Goal: Task Accomplishment & Management: Manage account settings

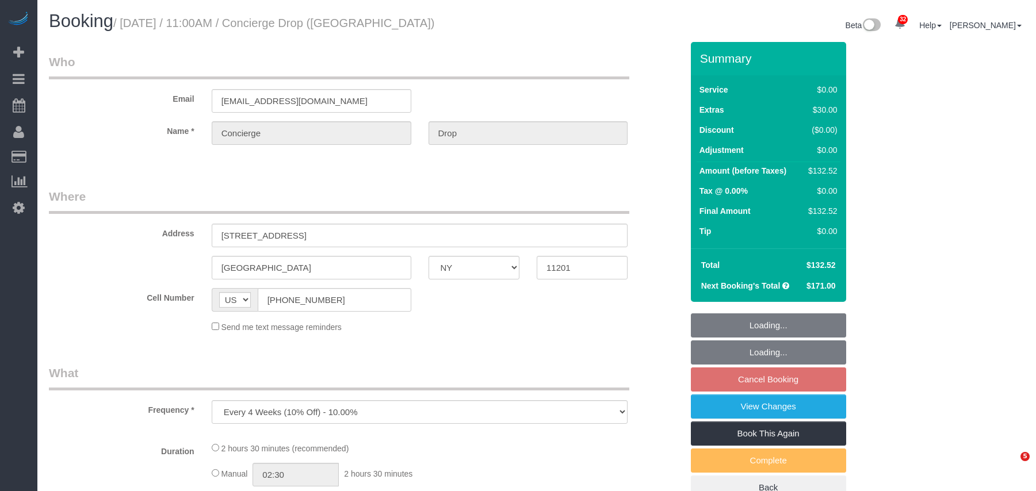
select select "NY"
select select "number:89"
select select "number:90"
select select "number:13"
select select "number:6"
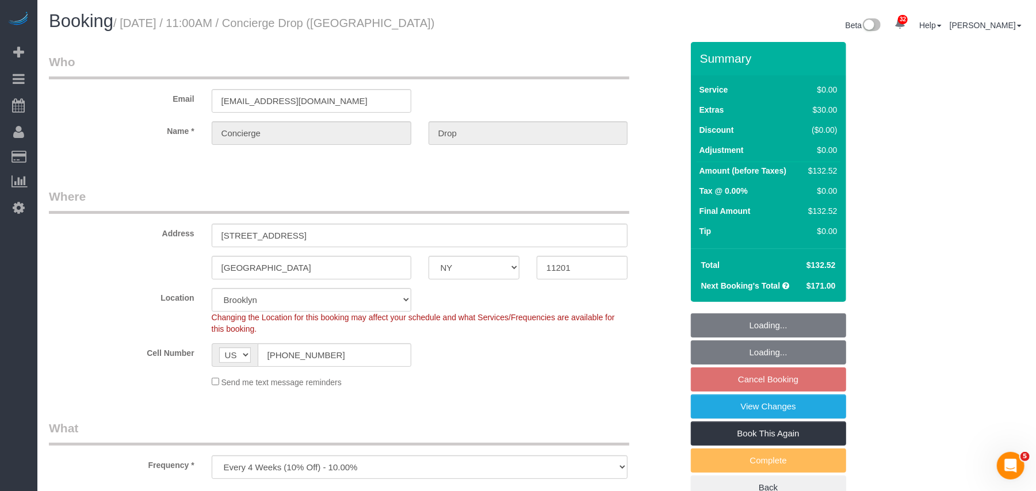
select select "spot4"
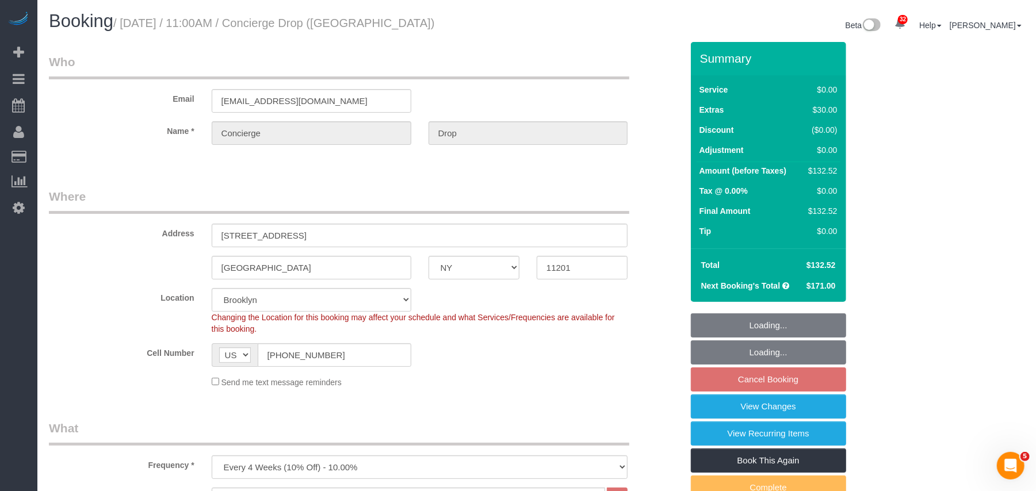
select select "object:1064"
select select "1"
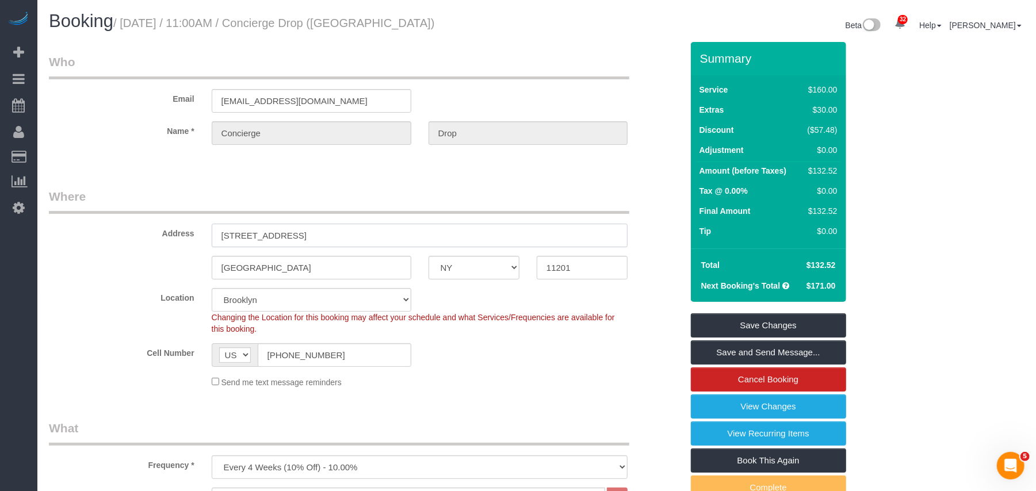
drag, startPoint x: 226, startPoint y: 226, endPoint x: 219, endPoint y: 226, distance: 6.9
click at [219, 226] on input "[STREET_ADDRESS]" at bounding box center [420, 236] width 417 height 24
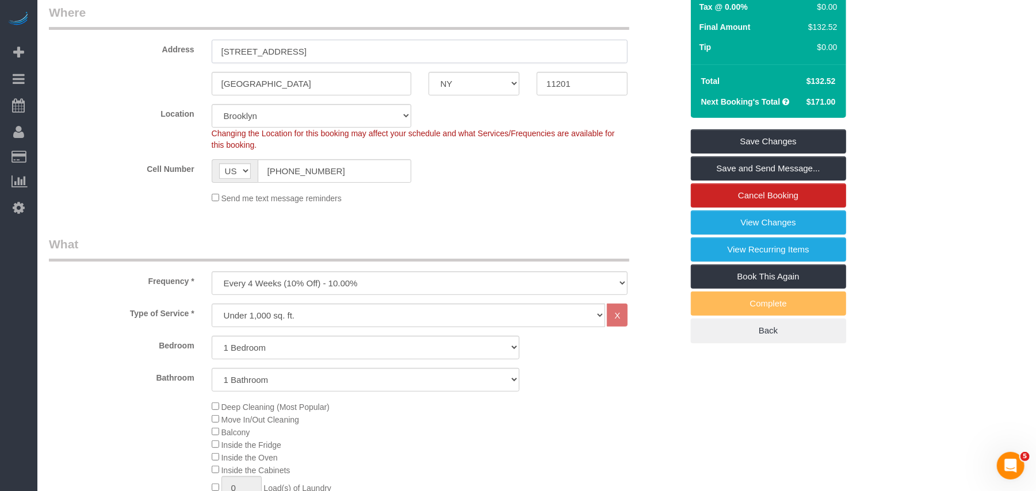
scroll to position [230, 0]
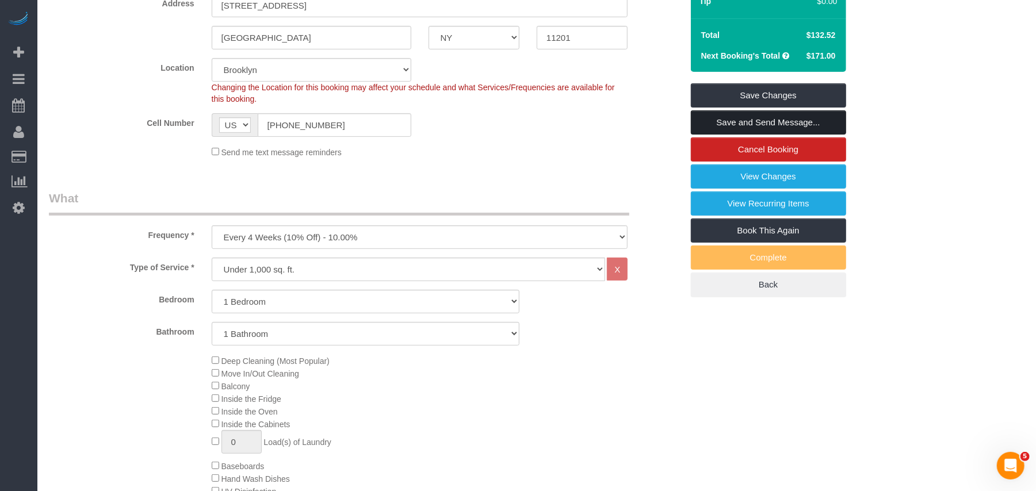
click at [746, 127] on link "Save and Send Message..." at bounding box center [768, 122] width 155 height 24
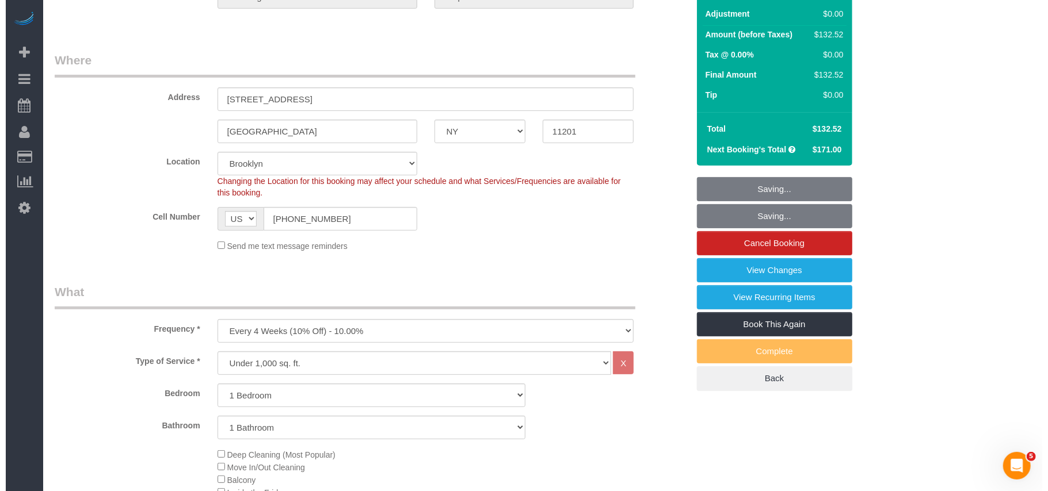
scroll to position [77, 0]
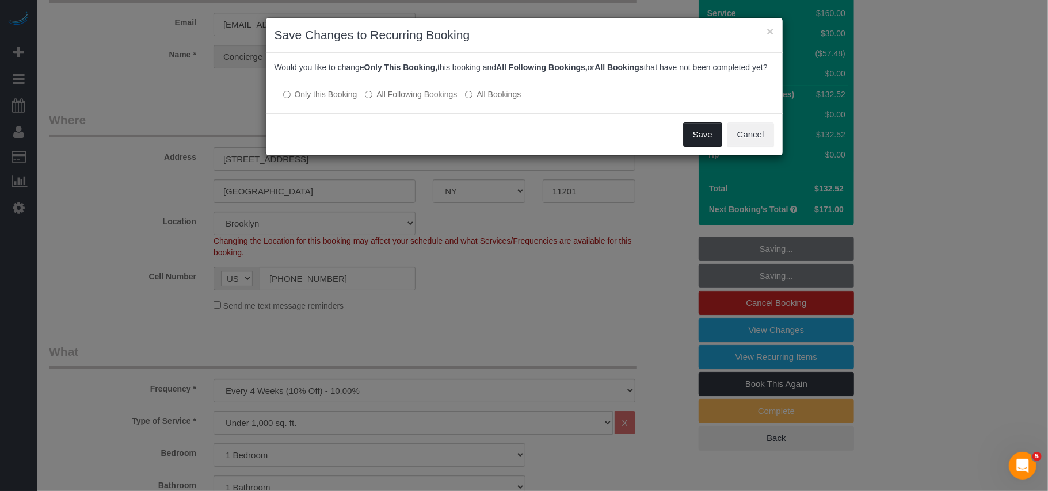
drag, startPoint x: 703, startPoint y: 146, endPoint x: 670, endPoint y: 152, distance: 32.8
click at [703, 146] on button "Save" at bounding box center [702, 135] width 39 height 24
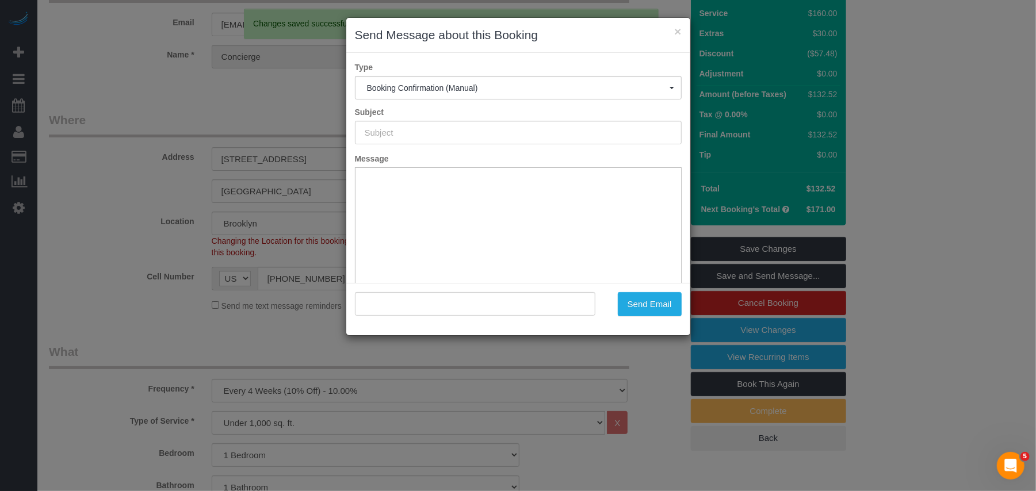
type input "Cleaning Confirmed for [DATE] 11:00am"
type input ""Concierge Drop" <[EMAIL_ADDRESS][DOMAIN_NAME]>"
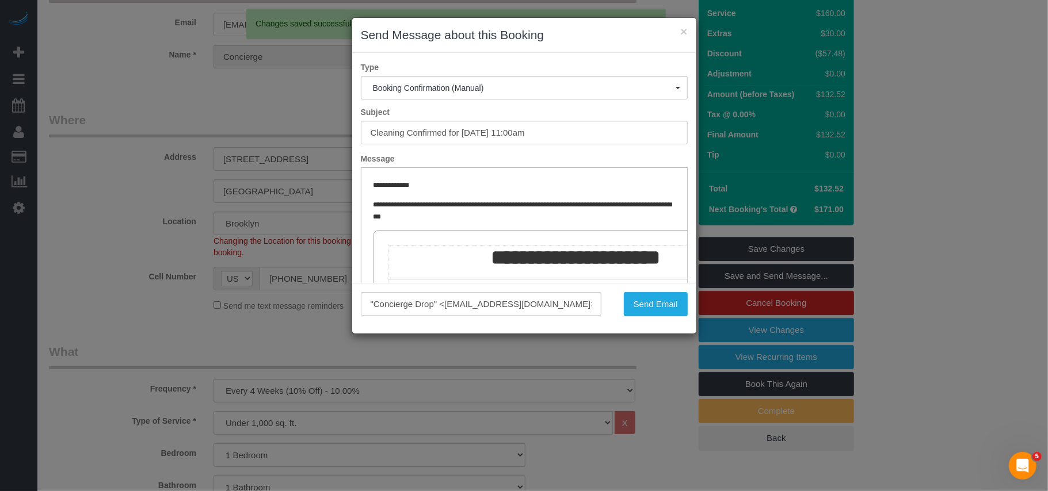
scroll to position [0, 0]
click at [634, 308] on button "Send Email" at bounding box center [656, 304] width 64 height 24
